Goal: Communication & Community: Answer question/provide support

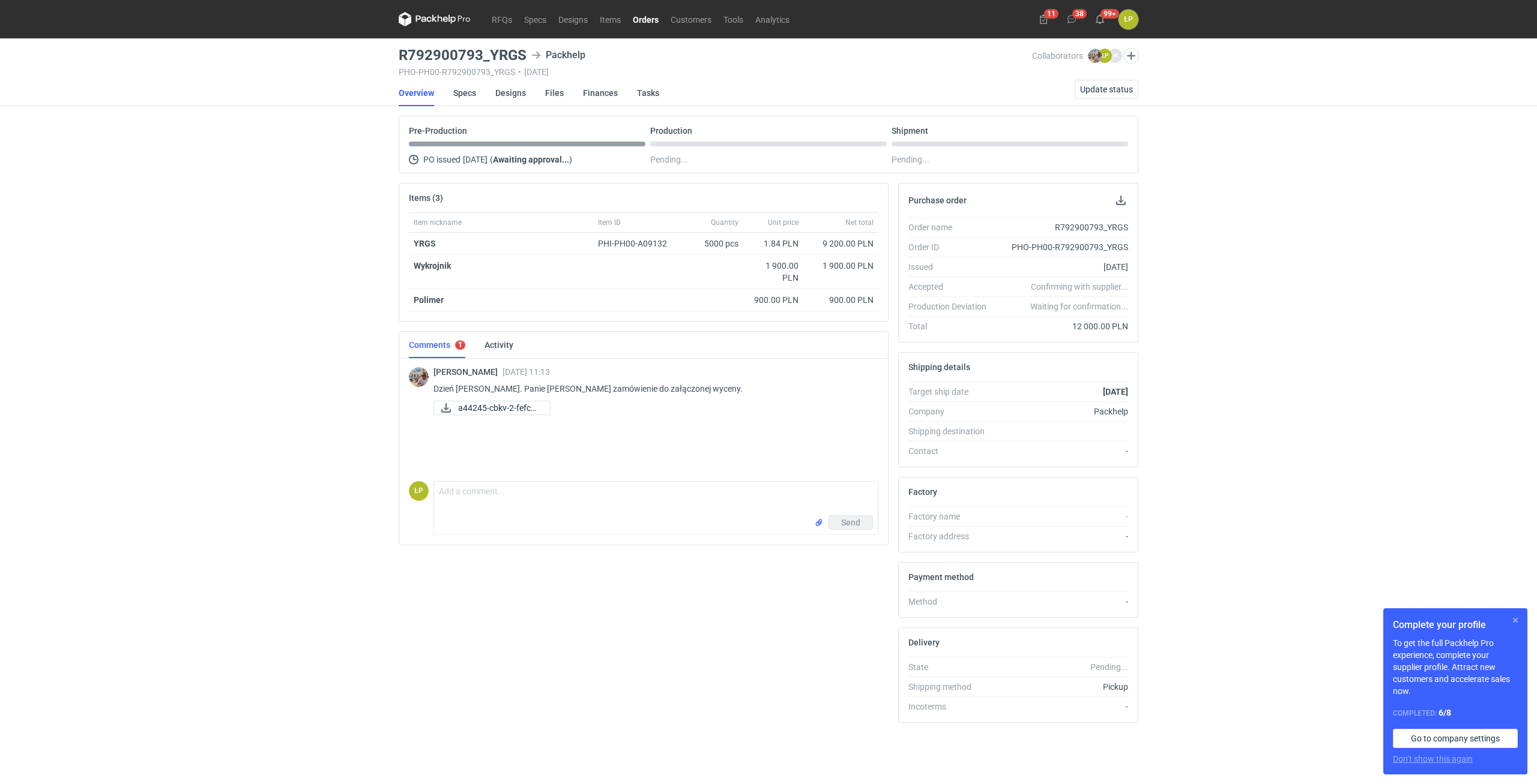
click at [921, 438] on button "button" at bounding box center [1515, 620] width 15 height 15
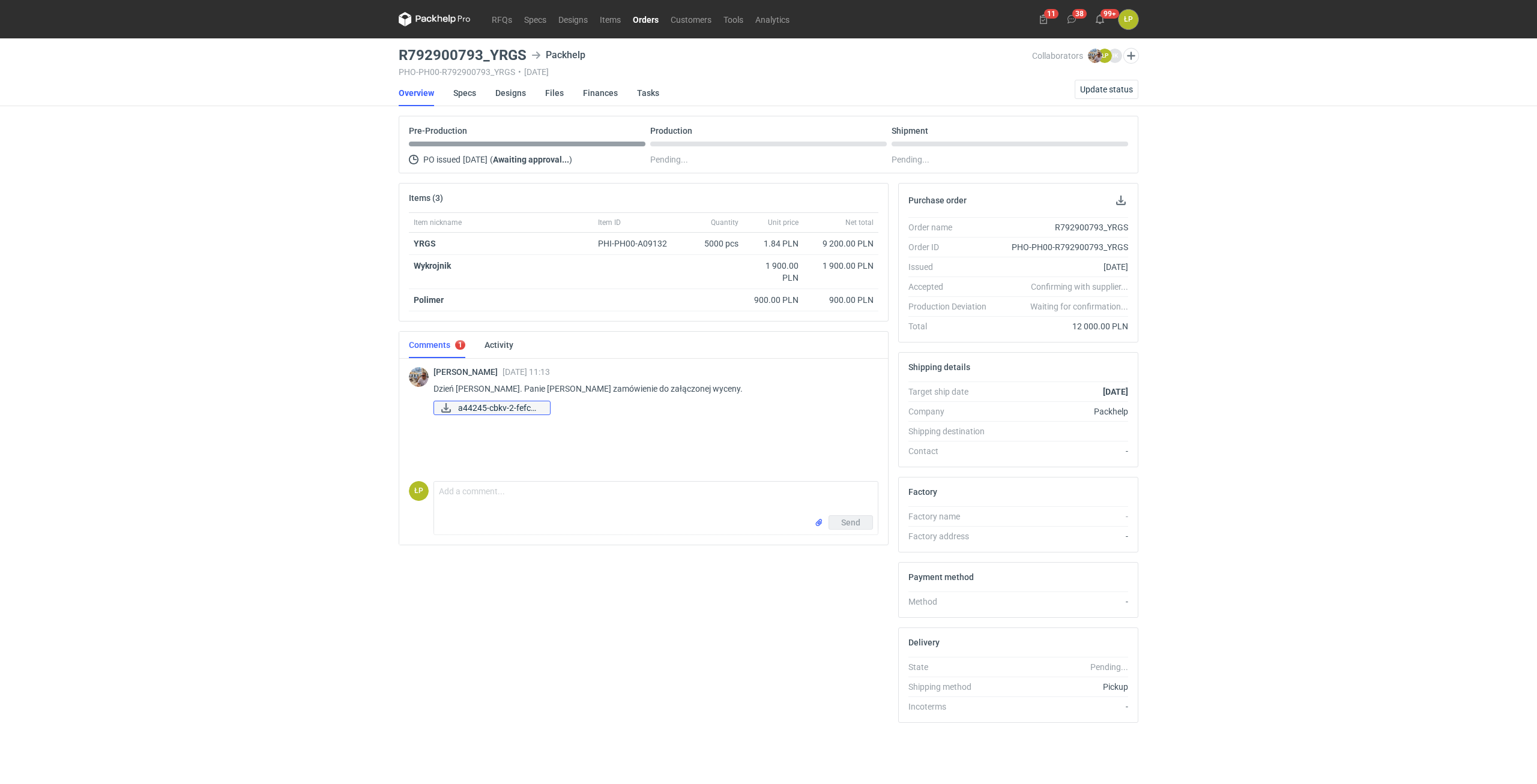
click at [522, 408] on span "a44245-cbkv-2-fefco-..." at bounding box center [499, 407] width 82 height 13
click at [514, 87] on link "Designs" at bounding box center [511, 93] width 31 height 26
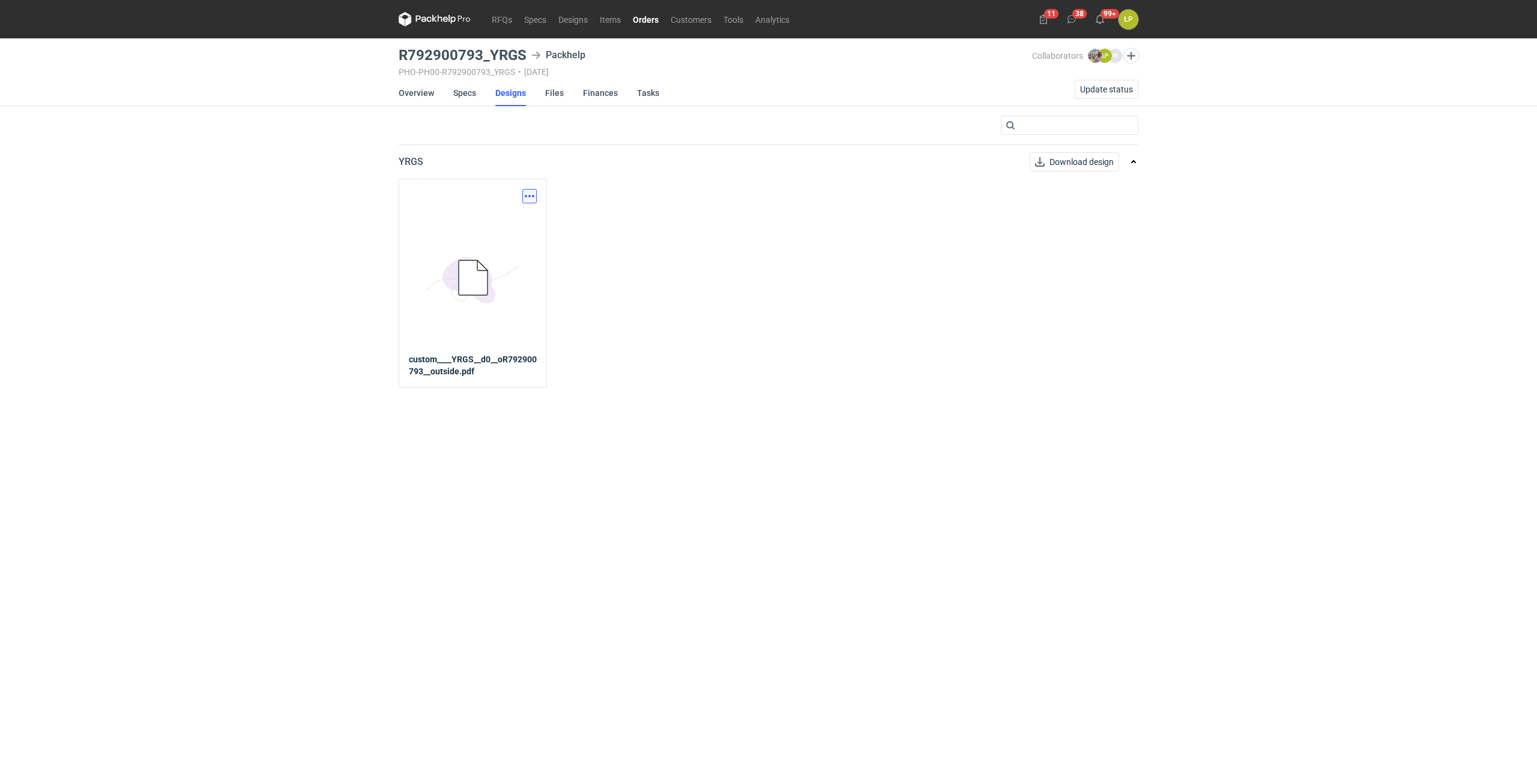
click at [527, 196] on button "button" at bounding box center [529, 196] width 15 height 15
click at [525, 220] on link "Download design part" at bounding box center [476, 222] width 110 height 19
click at [420, 90] on link "Overview" at bounding box center [416, 93] width 35 height 26
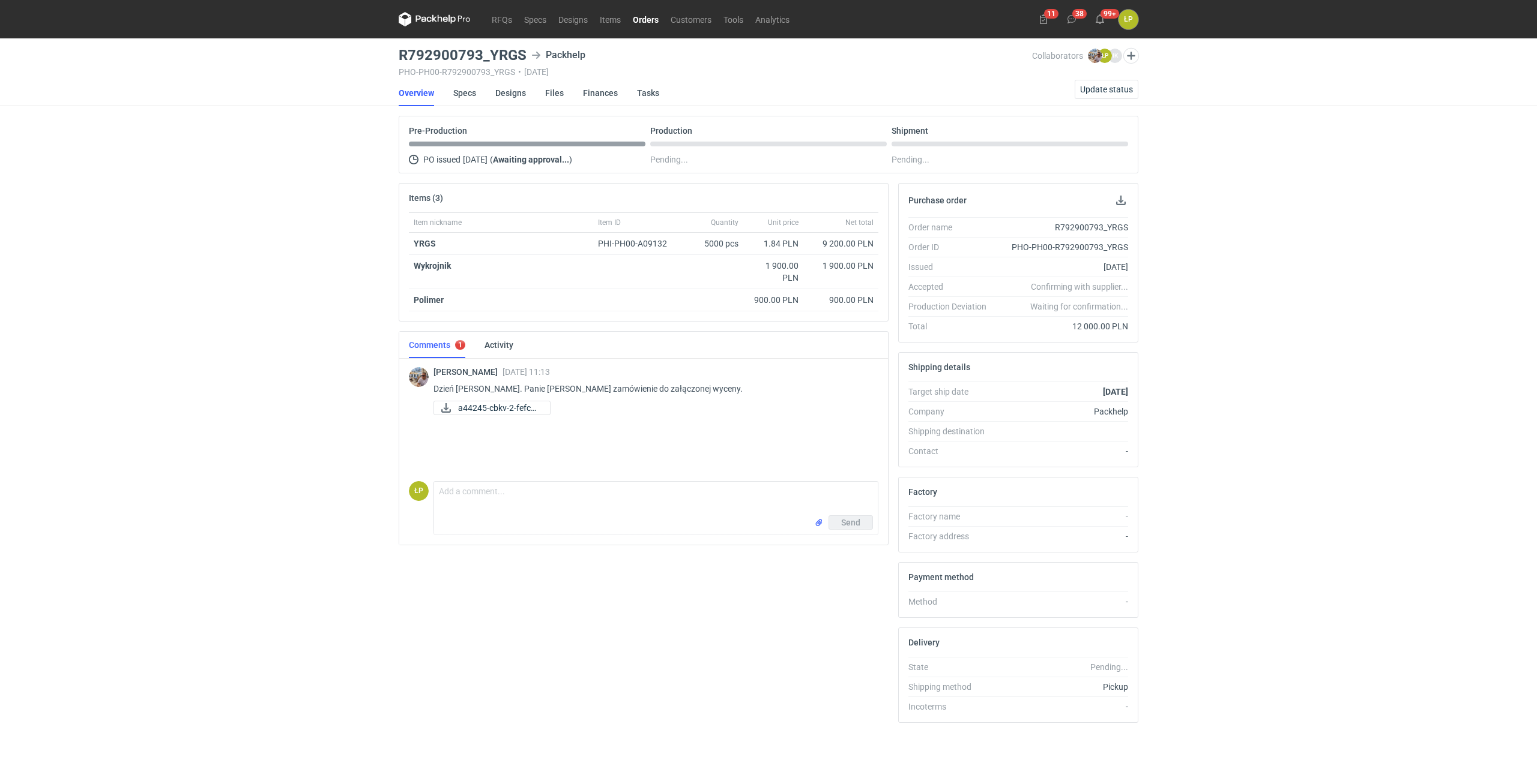
click at [921, 386] on div "RFQs Specs Designs Items Orders Customers Tools Analytics 11 38 99+ ŁP Łukasz P…" at bounding box center [768, 392] width 1537 height 784
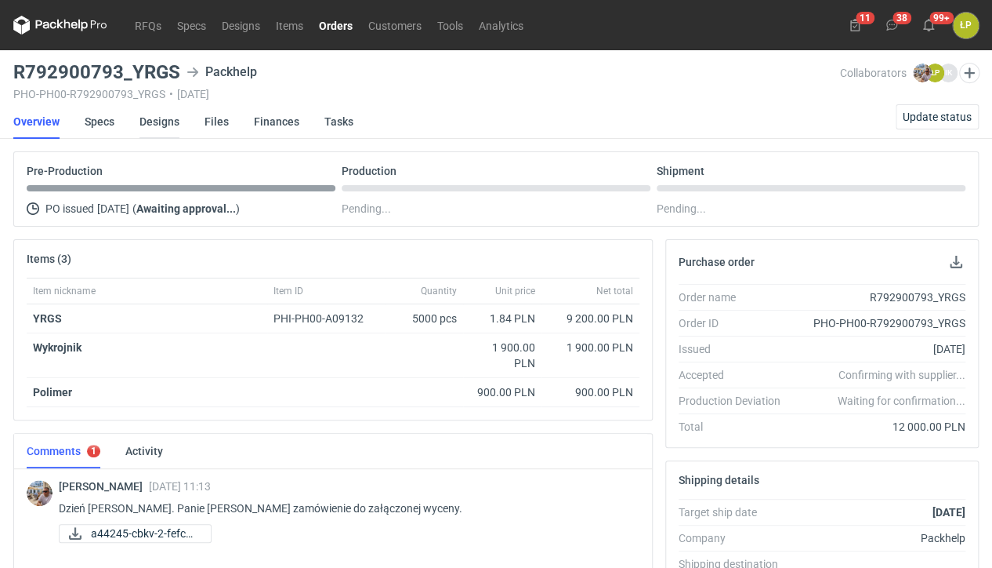
click at [158, 118] on link "Designs" at bounding box center [160, 121] width 40 height 34
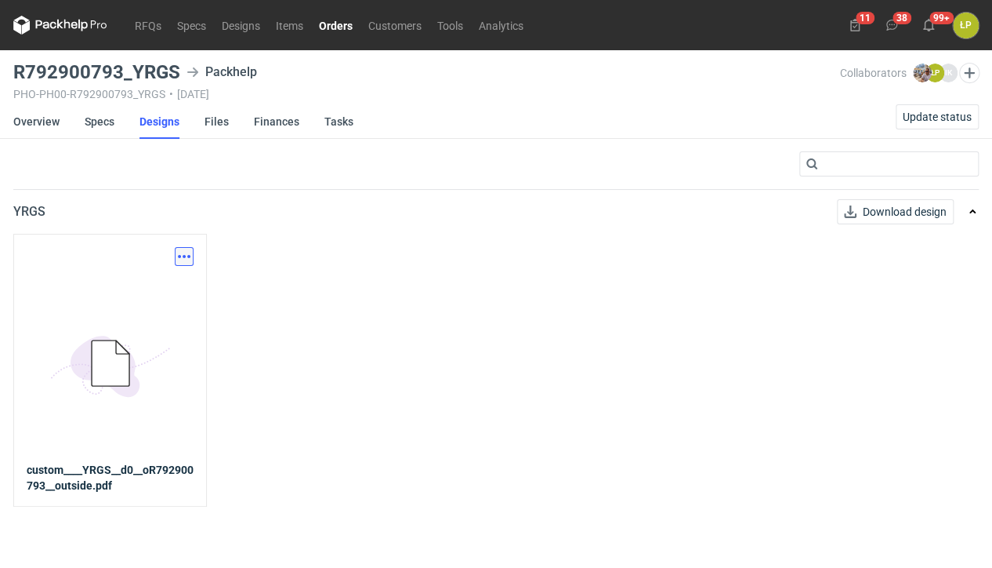
click at [176, 253] on button "button" at bounding box center [184, 256] width 19 height 19
click at [177, 279] on link "Download design part" at bounding box center [115, 289] width 144 height 25
click at [87, 118] on link "Specs" at bounding box center [100, 121] width 30 height 34
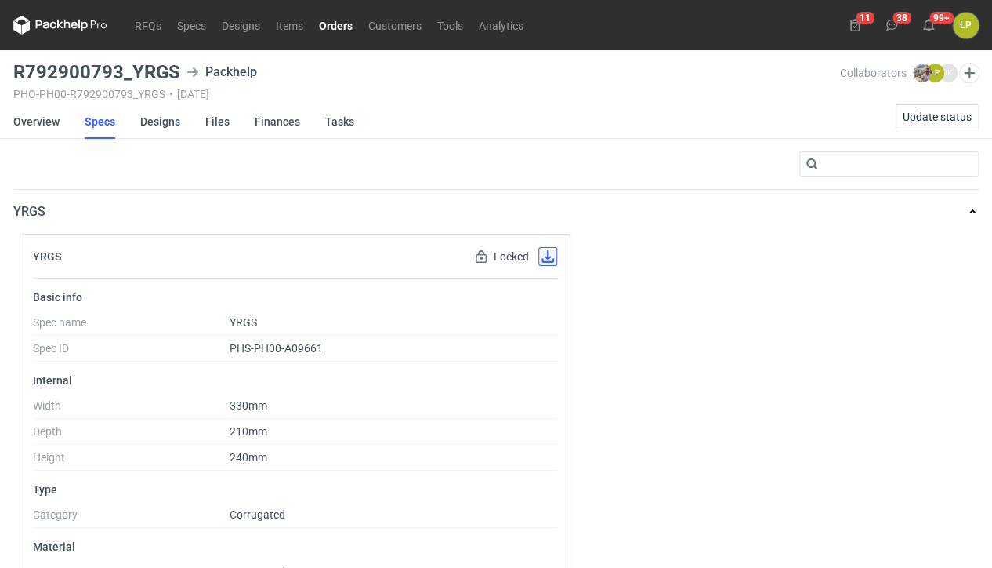
click at [548, 252] on button "button" at bounding box center [548, 256] width 19 height 19
click at [61, 127] on li "Overview" at bounding box center [48, 121] width 71 height 34
click at [44, 124] on link "Overview" at bounding box center [36, 121] width 46 height 34
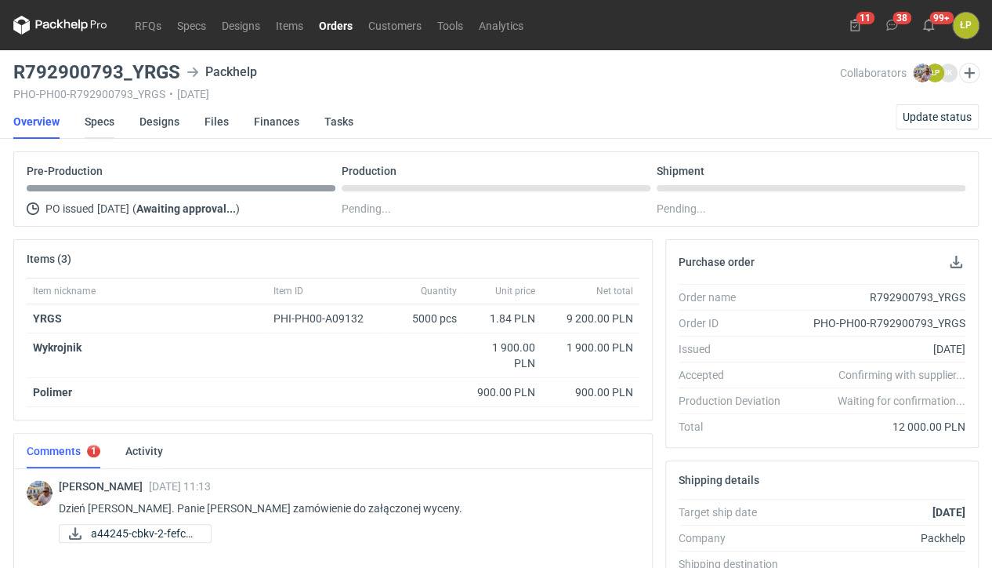
click at [92, 126] on link "Specs" at bounding box center [100, 121] width 30 height 34
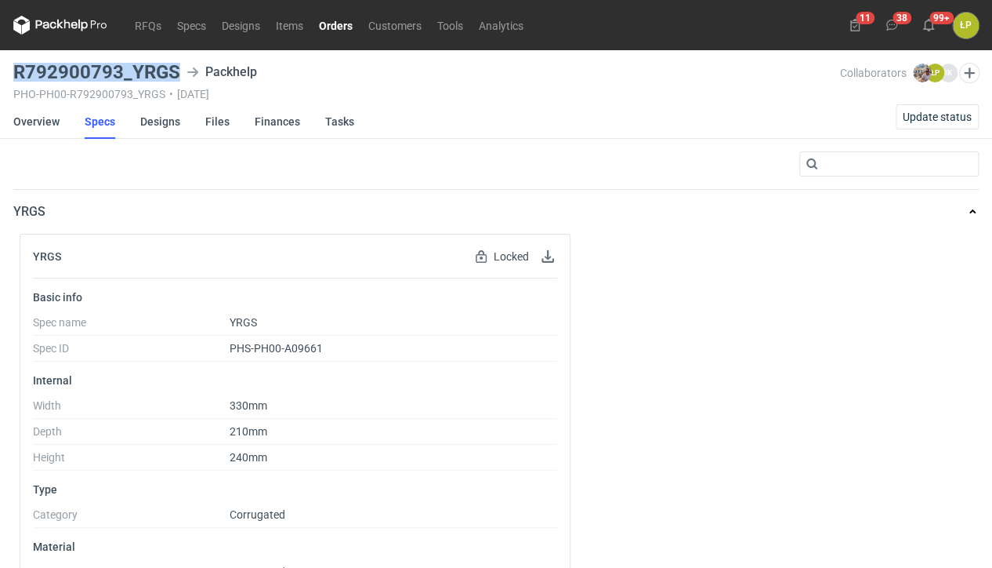
drag, startPoint x: 175, startPoint y: 73, endPoint x: 9, endPoint y: 77, distance: 166.2
click at [13, 77] on h3 "R792900793_YRGS" at bounding box center [96, 72] width 167 height 19
copy h3 "R792900793_YRGS"
click at [51, 131] on link "Overview" at bounding box center [36, 121] width 46 height 34
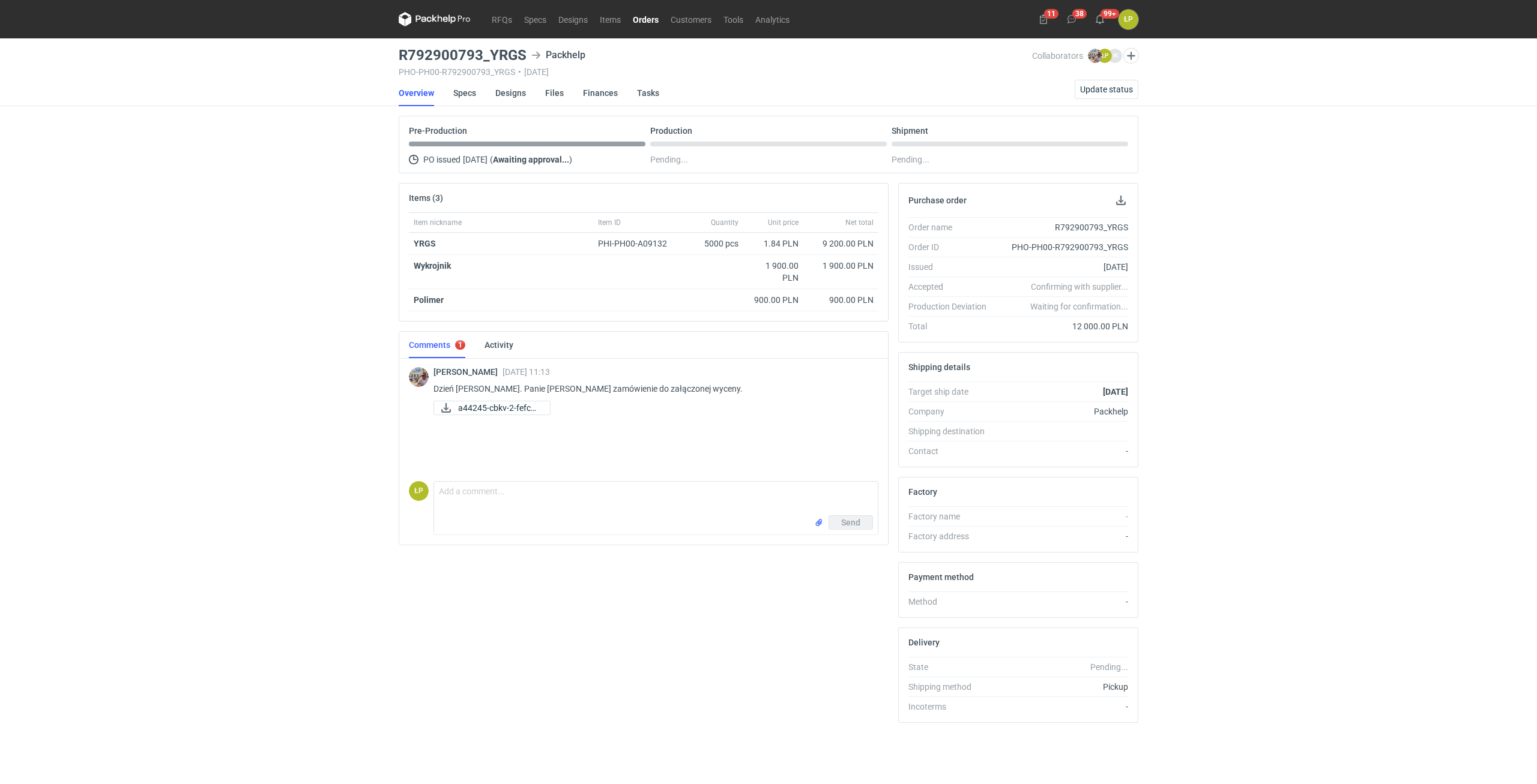
click at [541, 438] on div "ŁP Comment message Send" at bounding box center [643, 505] width 469 height 59
click at [541, 438] on textarea "Comment message" at bounding box center [656, 498] width 443 height 34
paste textarea "Packhelp A44245 YRGS 5000 szt."
drag, startPoint x: 654, startPoint y: 495, endPoint x: 620, endPoint y: 496, distance: 34.0
click at [620, 438] on textarea "Dzień dobry, proszę o sprawdzenie i akceptację. Packhelp A44245 YRGS 5000 szt." at bounding box center [656, 498] width 443 height 34
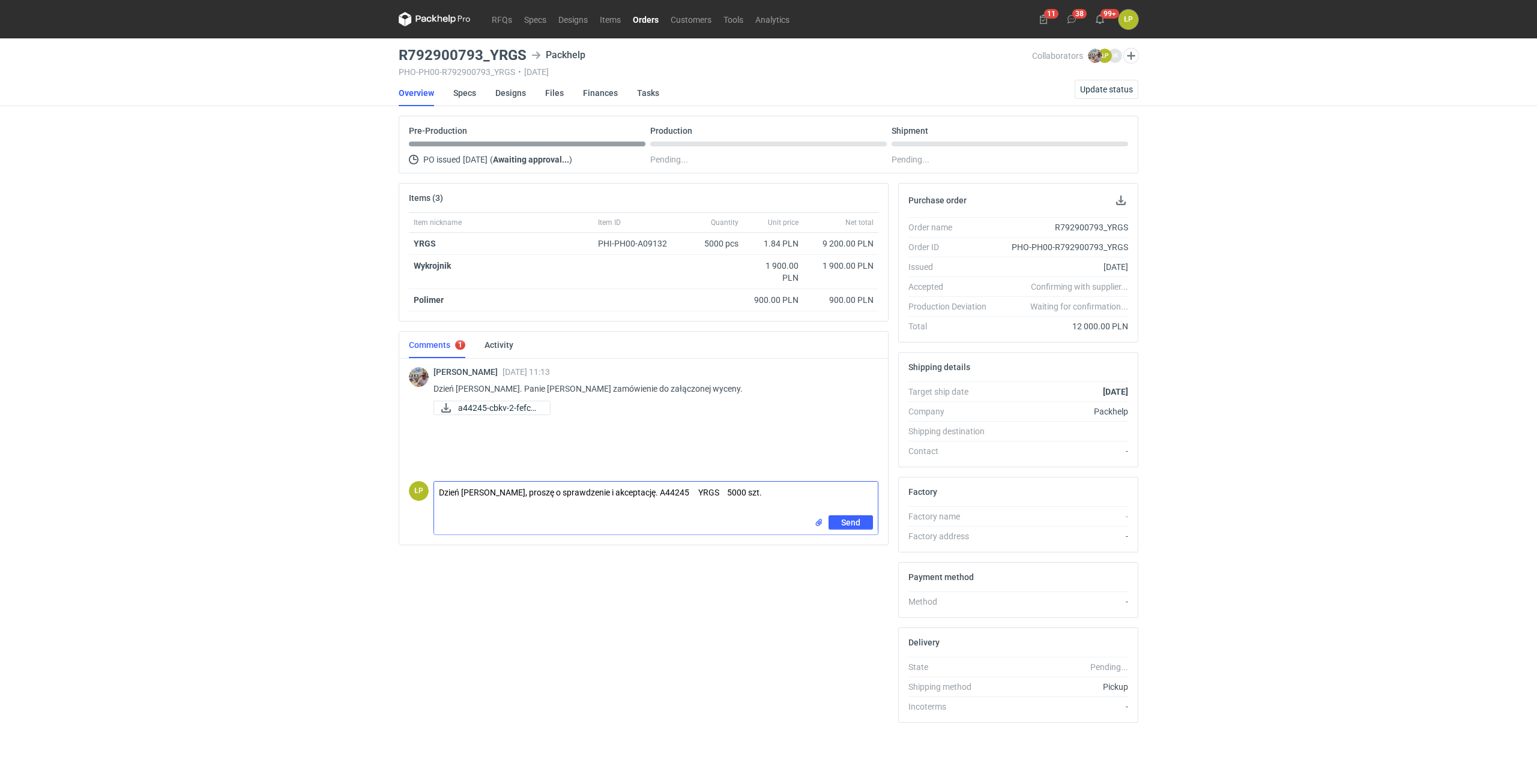
type textarea "Dzień dobry, proszę o sprawdzenie i akceptację. A44245 YRGS 5000 szt."
click at [843, 438] on span "Send" at bounding box center [850, 549] width 19 height 8
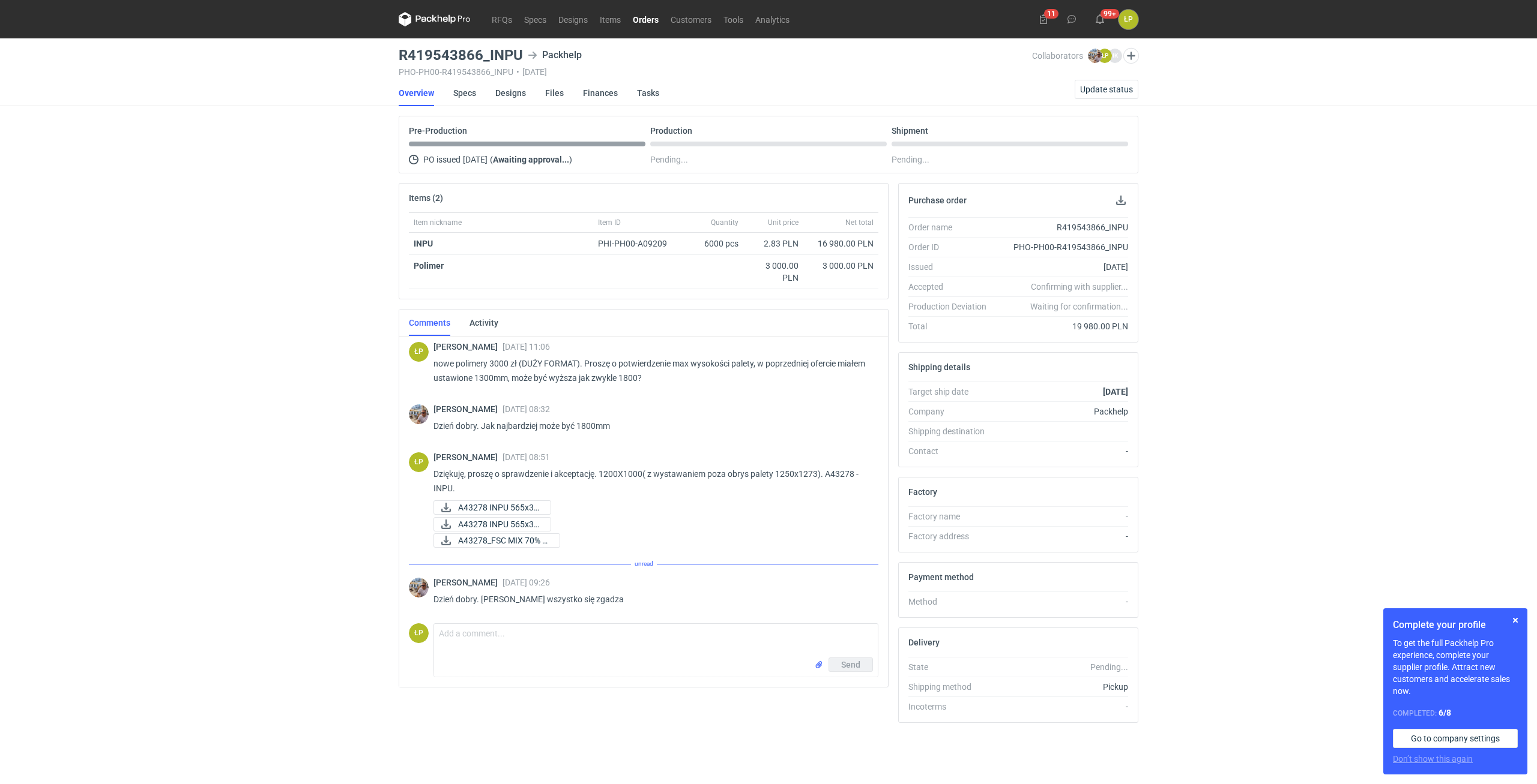
scroll to position [52, 0]
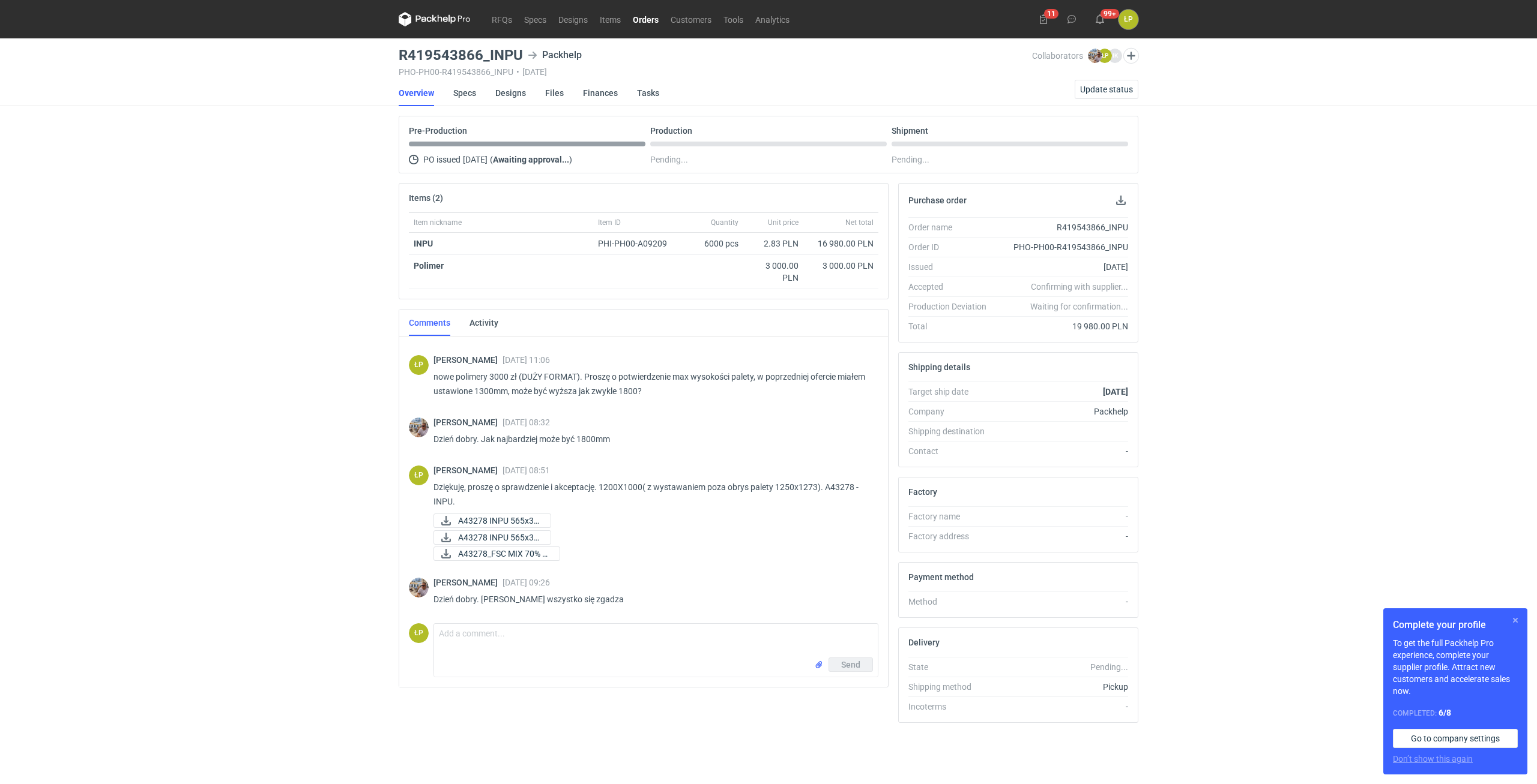
click at [1517, 617] on button "button" at bounding box center [1515, 620] width 15 height 15
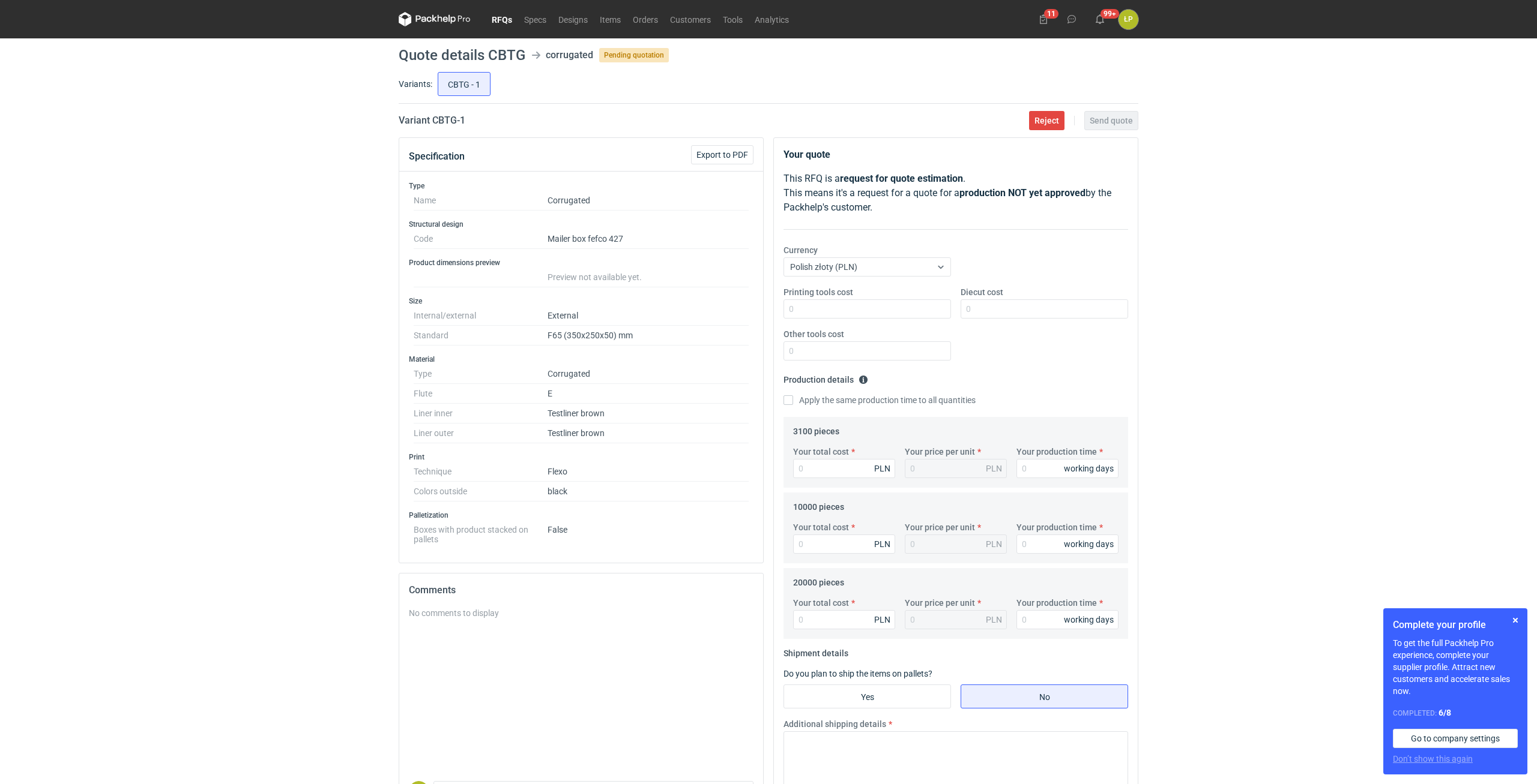
click at [1518, 626] on button "button" at bounding box center [1515, 620] width 15 height 15
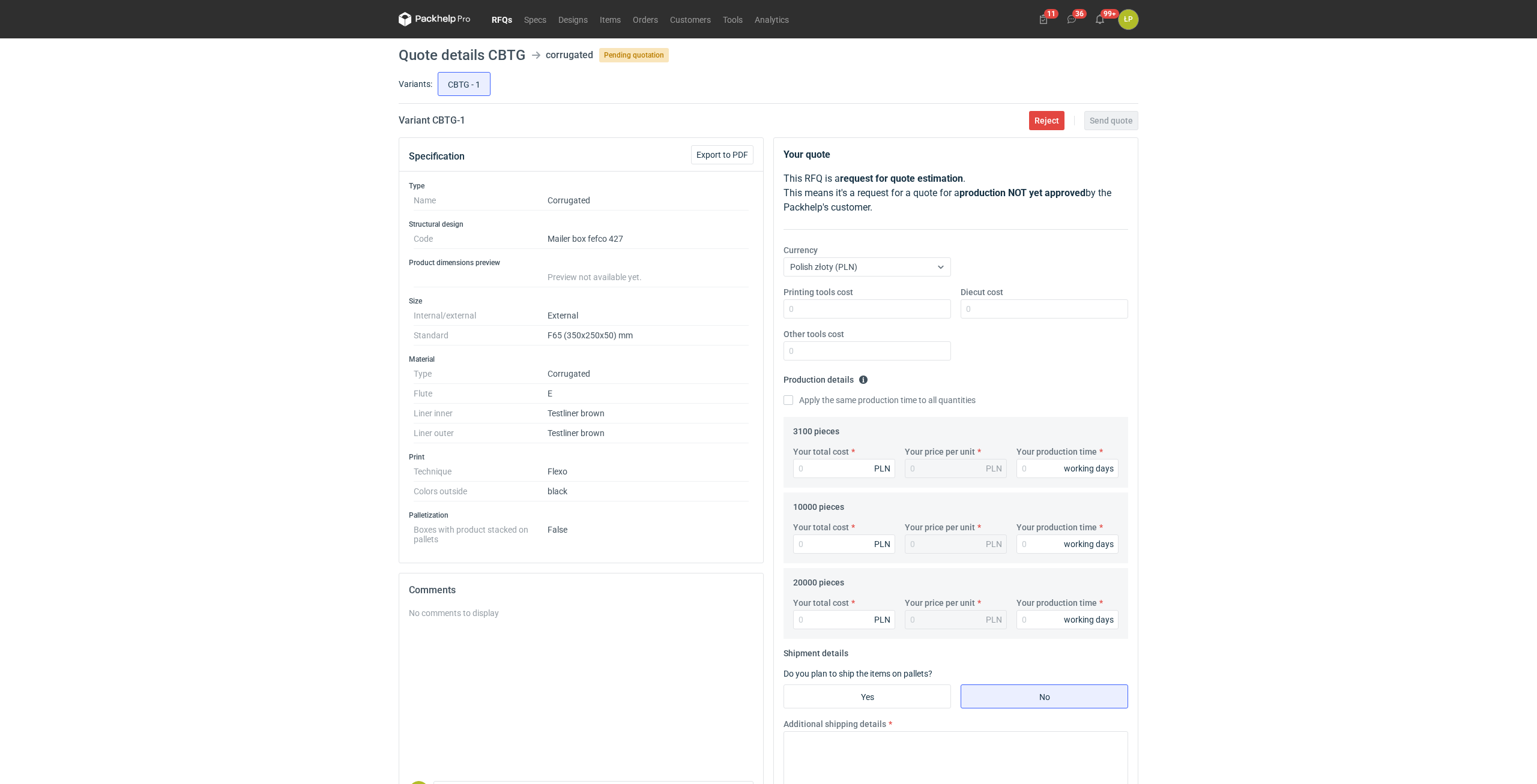
click at [1291, 370] on div "RFQs Specs Designs Items Orders Customers Tools Analytics 11 36 99+ ŁP Łukasz P…" at bounding box center [768, 392] width 1537 height 784
click at [1318, 440] on div "RFQs Specs Designs Items Orders Customers Tools Analytics 11 36 99+ ŁP Łukasz P…" at bounding box center [768, 392] width 1537 height 784
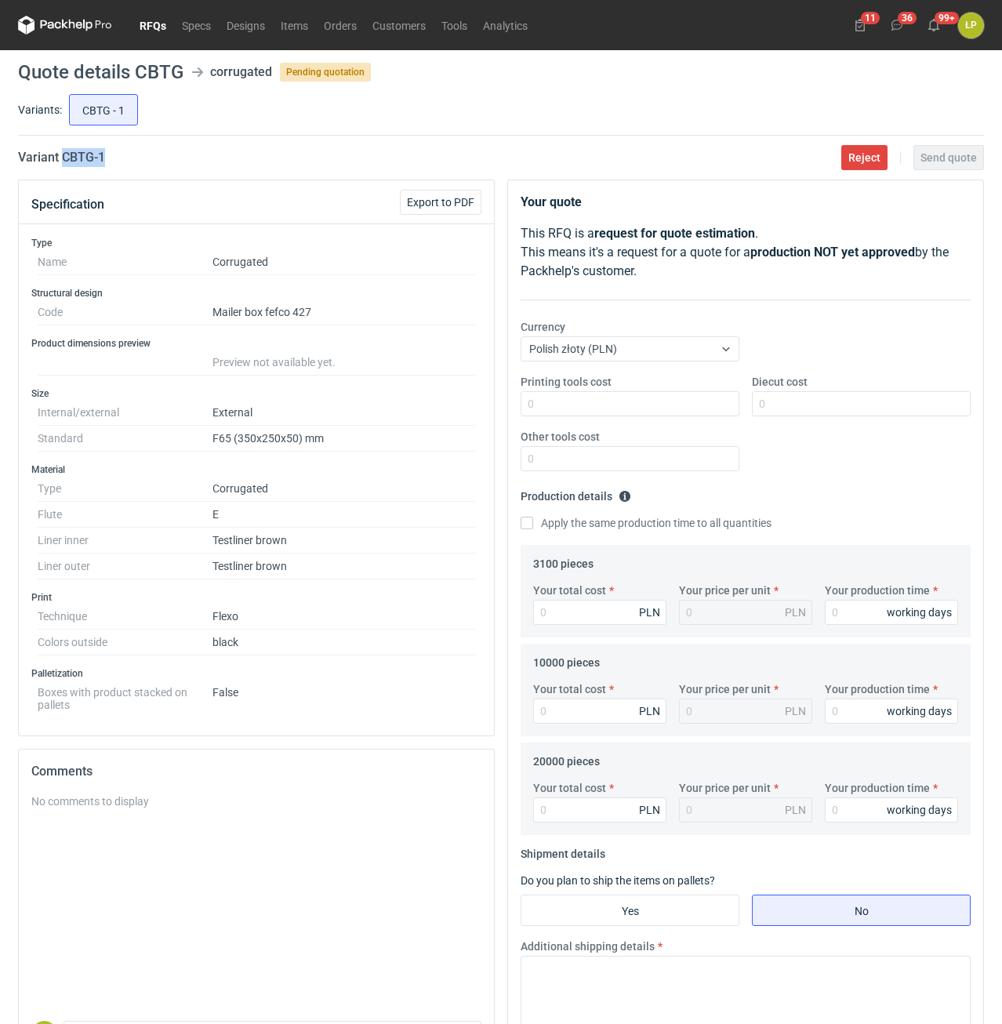
drag, startPoint x: 134, startPoint y: 158, endPoint x: 62, endPoint y: 165, distance: 72.5
click at [62, 165] on div "Variant CBTG - 1 Reject Send quote" at bounding box center [501, 157] width 966 height 19
copy h2 "CBTG - 1"
